Goal: Check status: Check status

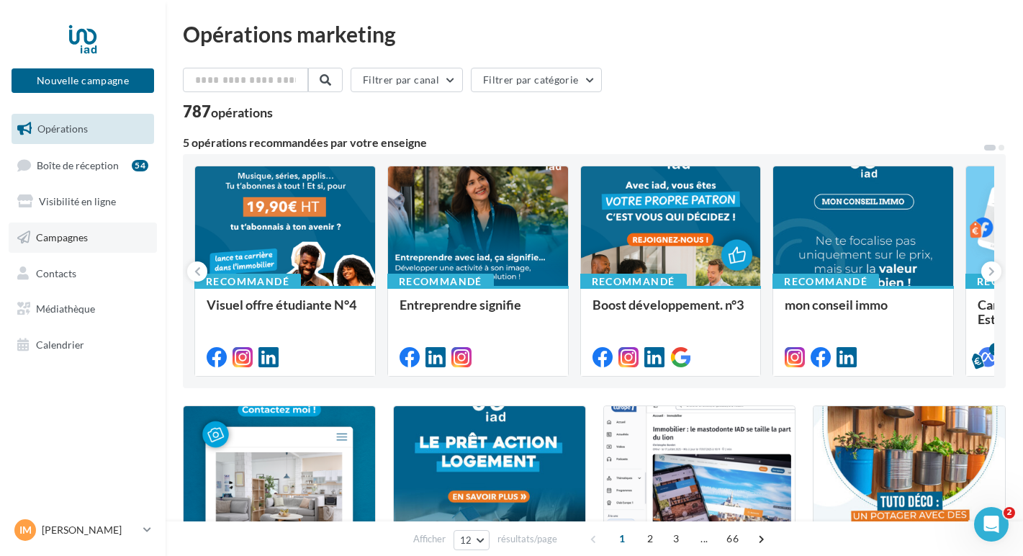
click at [72, 241] on span "Campagnes" at bounding box center [62, 237] width 52 height 12
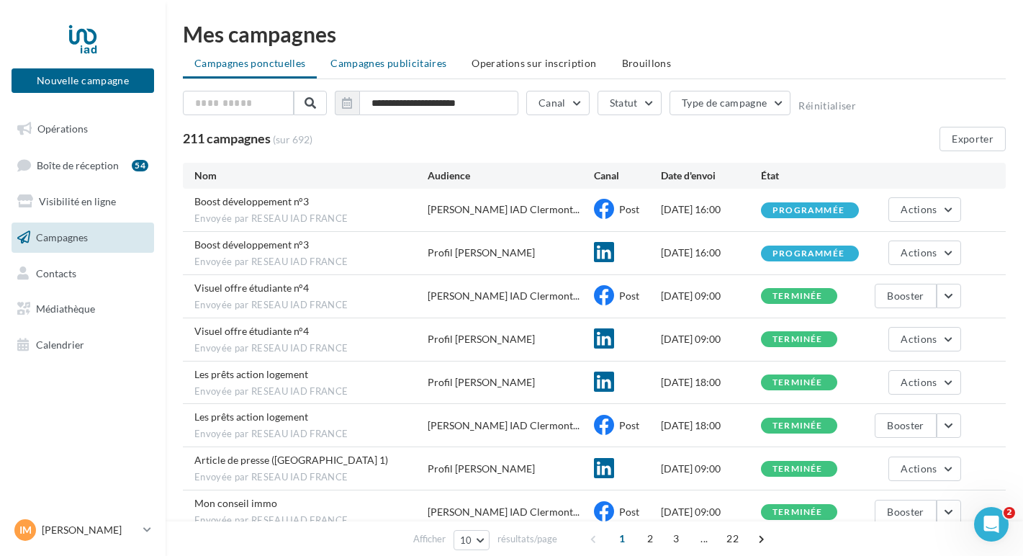
click at [419, 66] on span "Campagnes publicitaires" at bounding box center [389, 63] width 116 height 12
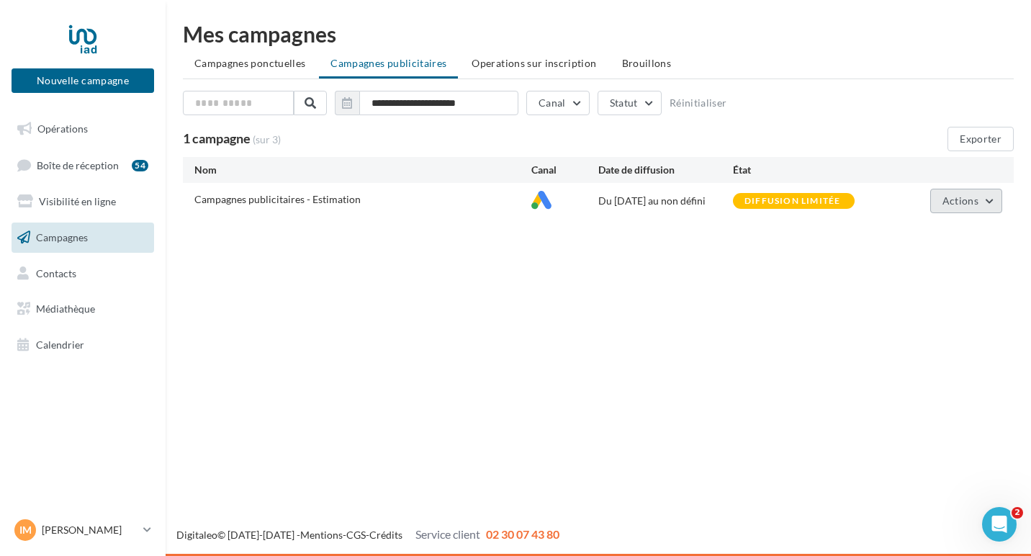
click at [961, 204] on span "Actions" at bounding box center [961, 200] width 36 height 12
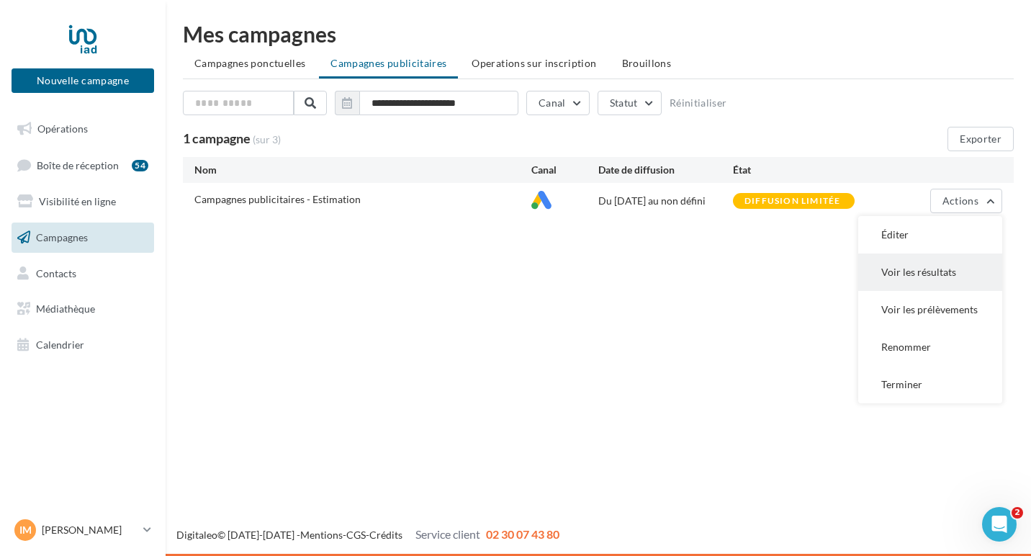
click at [941, 261] on button "Voir les résultats" at bounding box center [930, 271] width 144 height 37
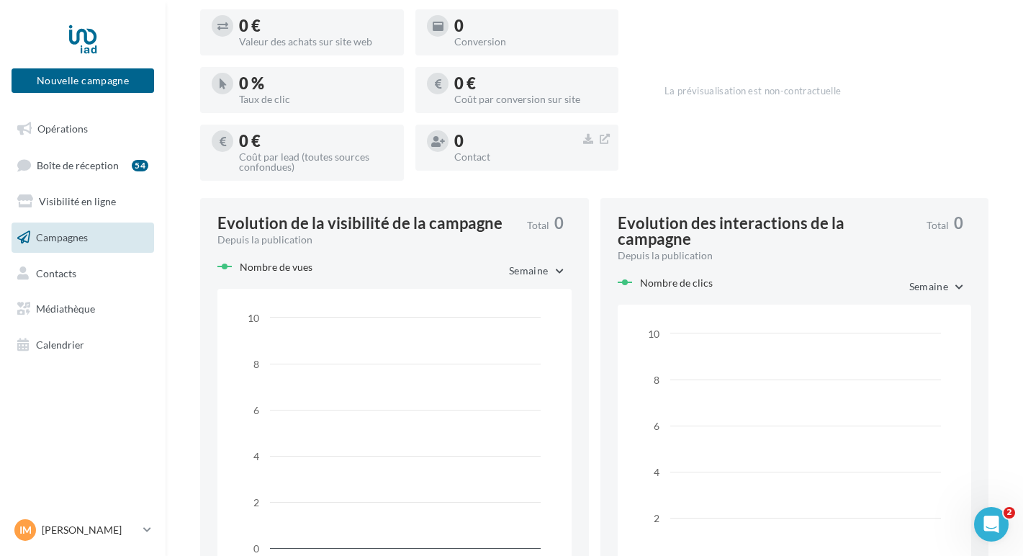
scroll to position [683, 0]
